Goal: Information Seeking & Learning: Learn about a topic

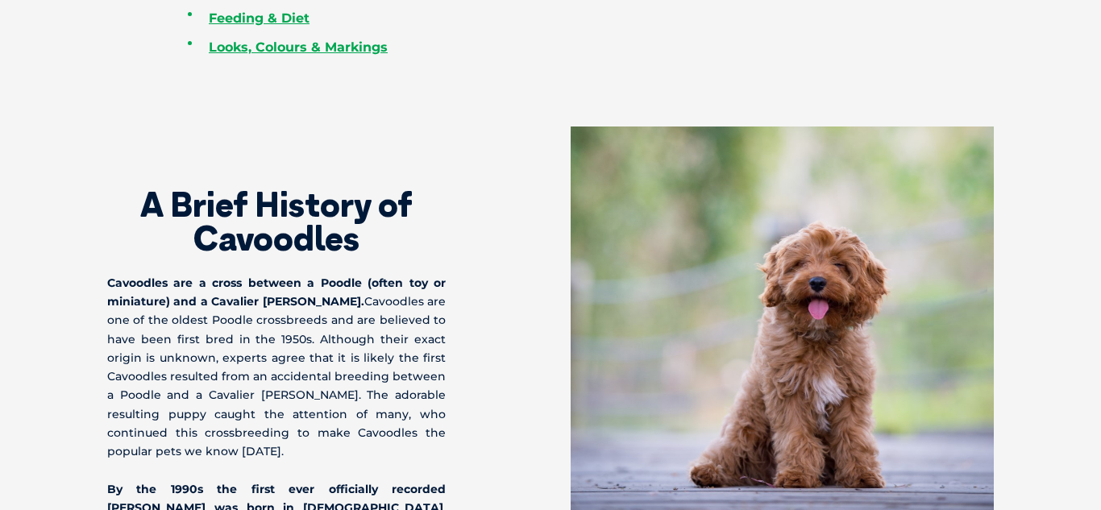
scroll to position [933, 0]
click at [110, 284] on div "A Brief History of Cavoodles Cavoodles are a cross between a Poodle (often toy …" at bounding box center [550, 350] width 919 height 447
drag, startPoint x: 108, startPoint y: 286, endPoint x: 384, endPoint y: 308, distance: 277.3
click at [384, 308] on p "Cavoodles are a cross between a Poodle (often toy or miniature) and a Cavalier …" at bounding box center [276, 368] width 339 height 187
click at [105, 287] on div "A Brief History of Cavoodles Cavoodles are a cross between a Poodle (often toy …" at bounding box center [550, 350] width 919 height 447
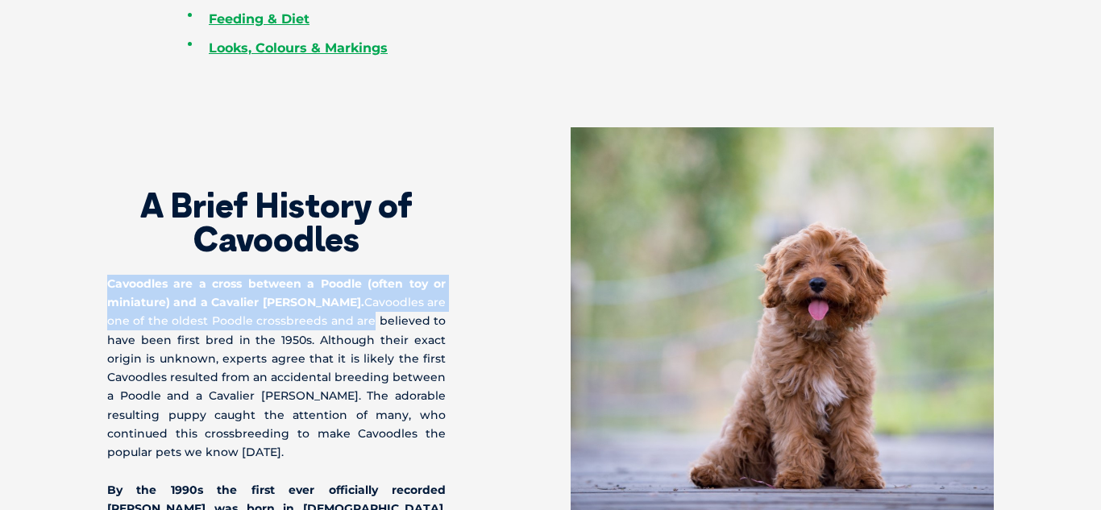
drag, startPoint x: 109, startPoint y: 283, endPoint x: 384, endPoint y: 313, distance: 277.2
click at [384, 313] on p "Cavoodles are a cross between a Poodle (often toy or miniature) and a Cavalier …" at bounding box center [276, 368] width 339 height 187
click at [91, 286] on div "A Brief History of Cavoodles Cavoodles are a cross between a Poodle (often toy …" at bounding box center [550, 350] width 919 height 447
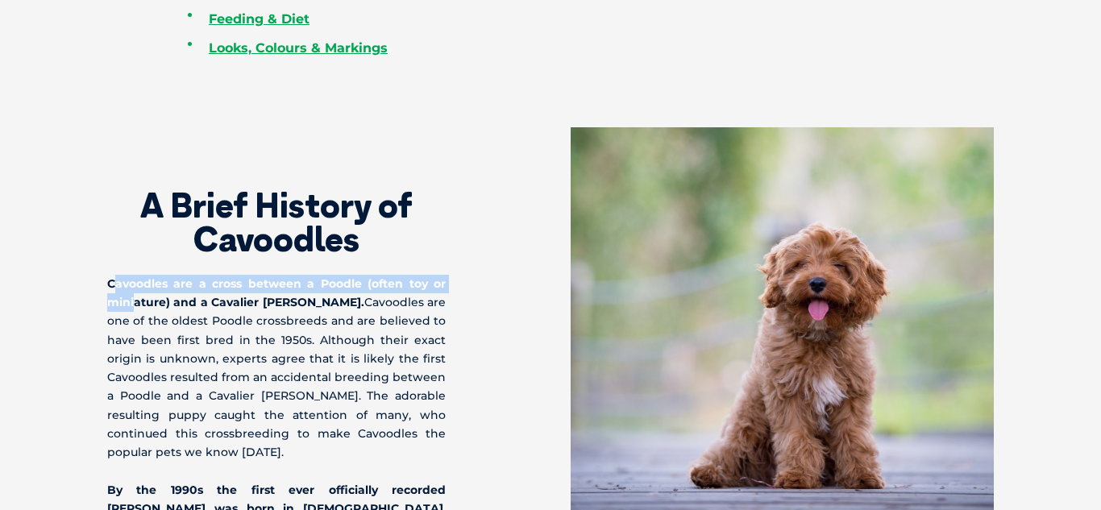
drag, startPoint x: 113, startPoint y: 284, endPoint x: 135, endPoint y: 295, distance: 25.2
click at [135, 295] on strong "Cavoodles are a cross between a Poodle (often toy or miniature) and a Cavalier …" at bounding box center [276, 292] width 339 height 33
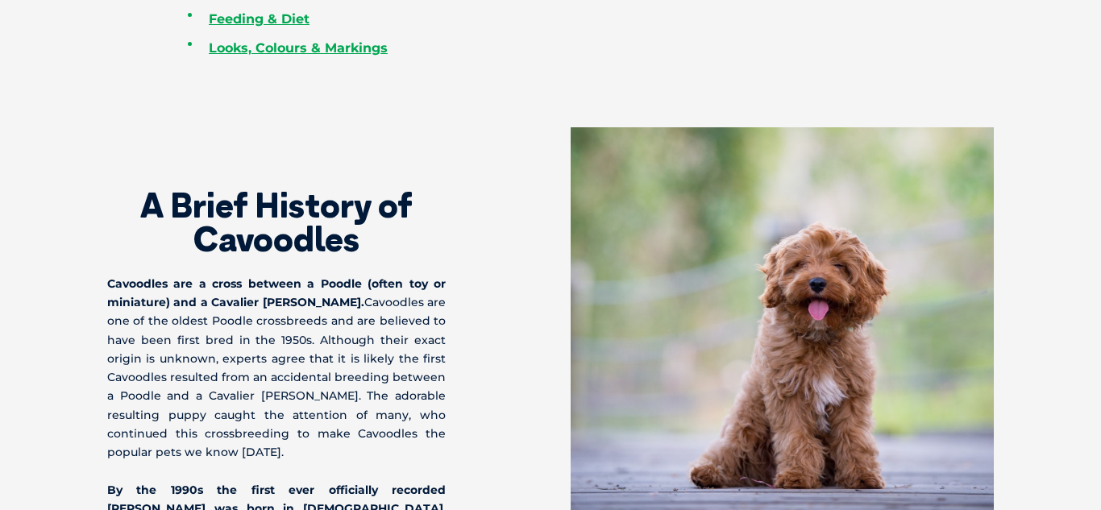
click at [110, 285] on strong "Cavoodles are a cross between a Poodle (often toy or miniature) and a Cavalier …" at bounding box center [276, 292] width 339 height 33
click at [106, 284] on div "A Brief History of Cavoodles Cavoodles are a cross between a Poodle (often toy …" at bounding box center [550, 350] width 919 height 447
drag, startPoint x: 108, startPoint y: 284, endPoint x: 384, endPoint y: 310, distance: 276.9
click at [384, 310] on p "Cavoodles are a cross between a Poodle (often toy or miniature) and a Cavalier …" at bounding box center [276, 368] width 339 height 187
copy strong "Cavoodles are a cross between a Poodle (often toy or miniature) and a Cavalier …"
